Goal: Navigation & Orientation: Find specific page/section

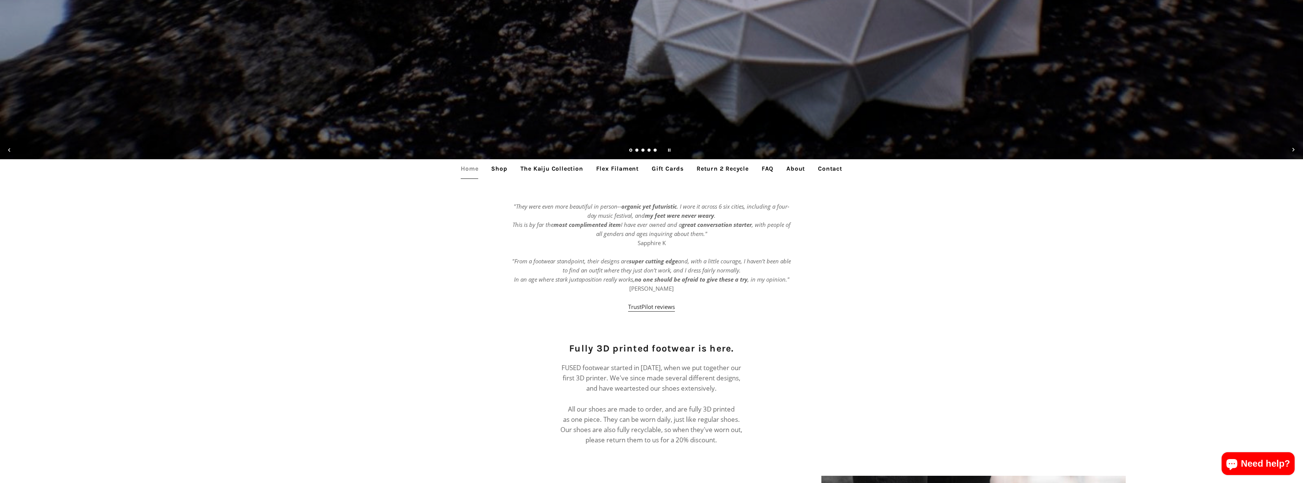
scroll to position [571, 0]
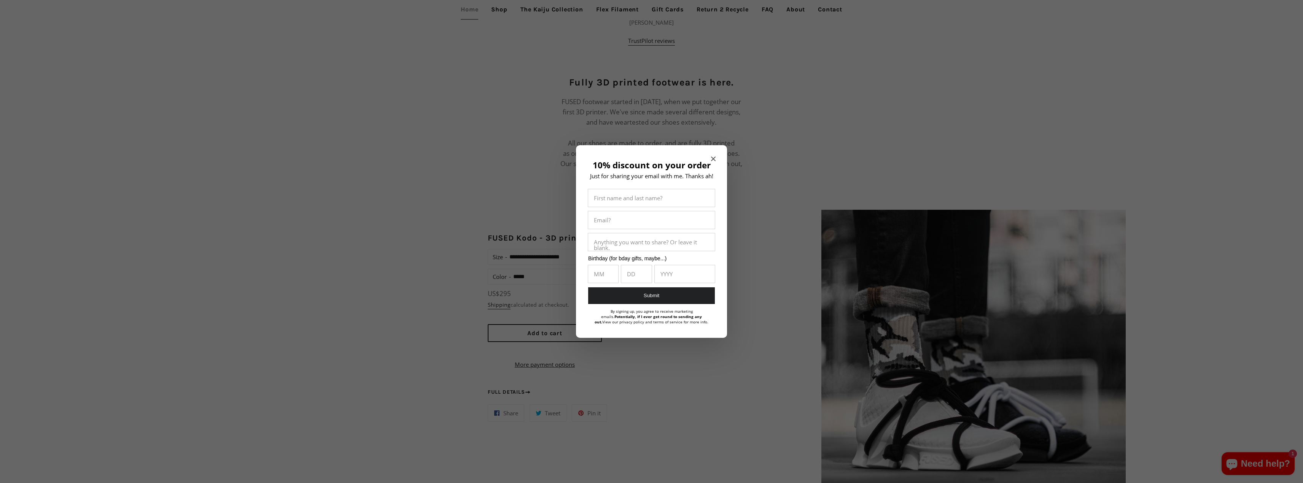
click at [715, 157] on icon "Close modal" at bounding box center [713, 159] width 5 height 5
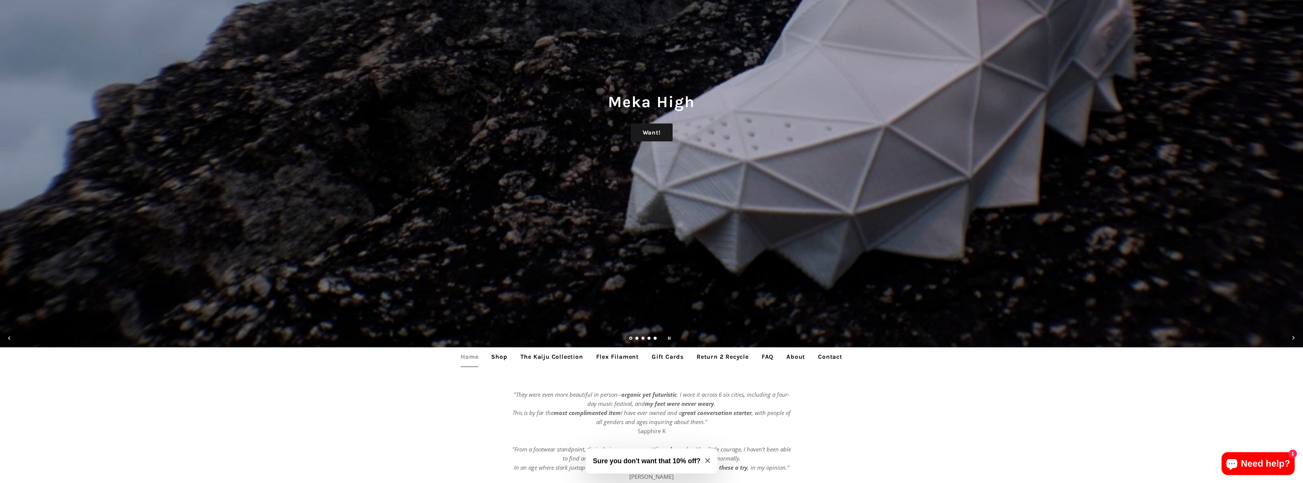
scroll to position [134, 0]
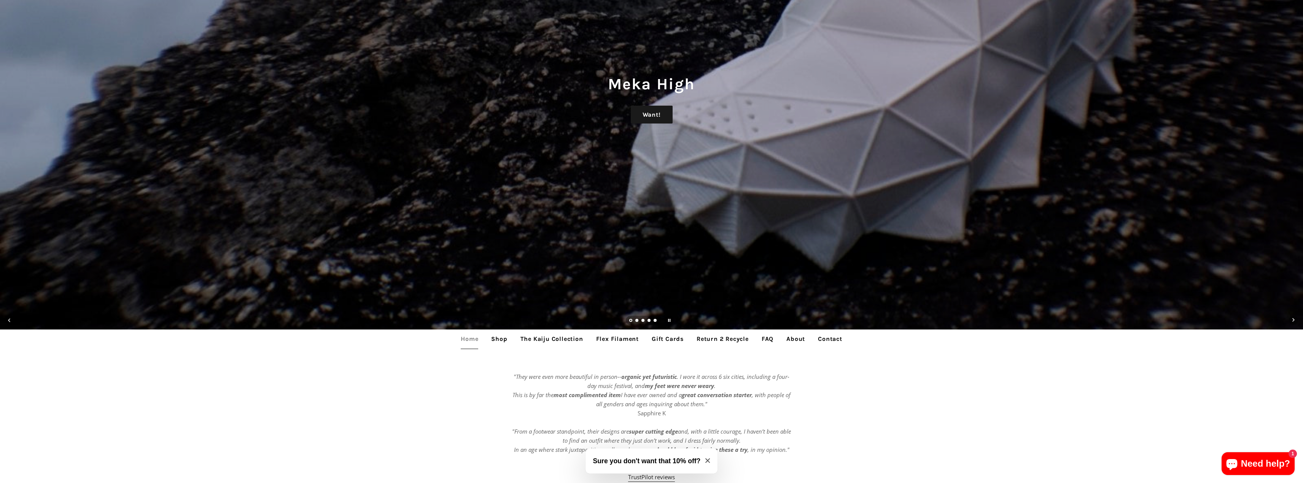
click at [549, 342] on link "The Kaiju Collection" at bounding box center [552, 339] width 74 height 19
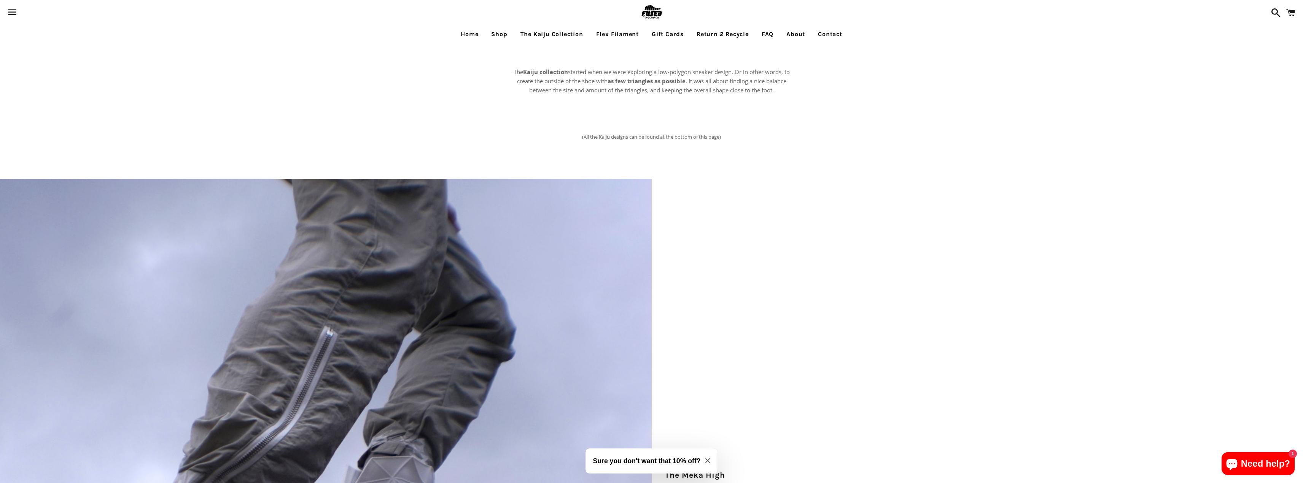
drag, startPoint x: 707, startPoint y: 461, endPoint x: 708, endPoint y: 458, distance: 3.8
click at [707, 461] on icon "Close modal" at bounding box center [707, 461] width 5 height 5
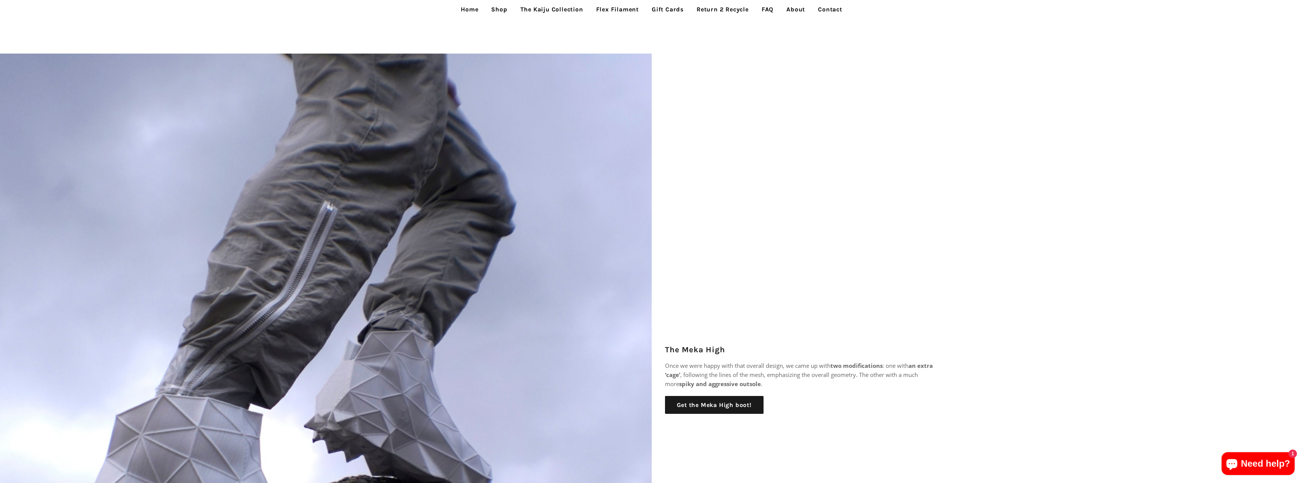
scroll to position [304, 0]
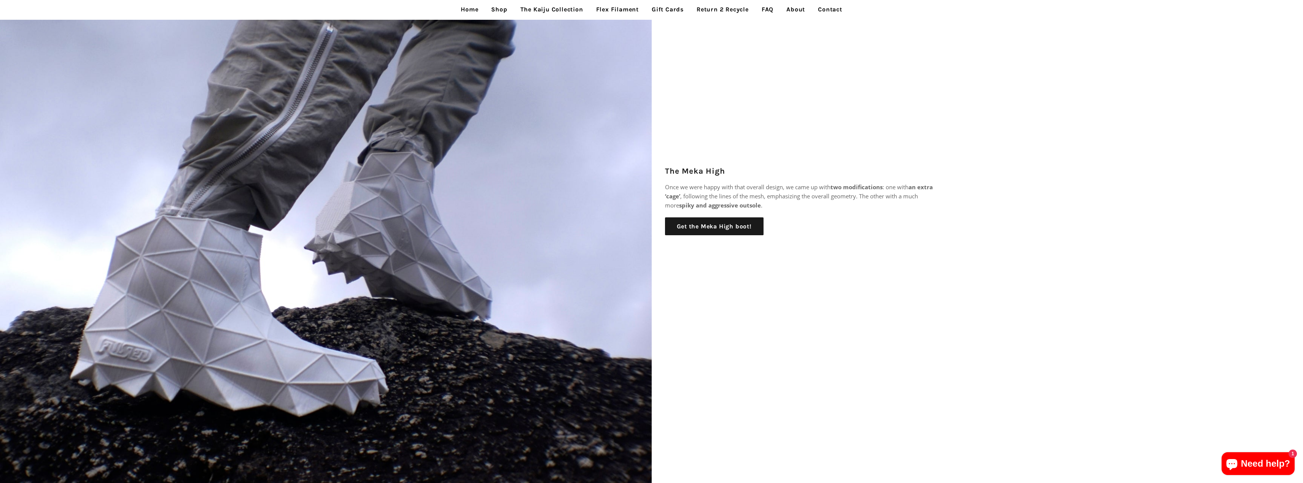
drag, startPoint x: 747, startPoint y: 336, endPoint x: 752, endPoint y: 329, distance: 8.5
